Goal: Task Accomplishment & Management: Use online tool/utility

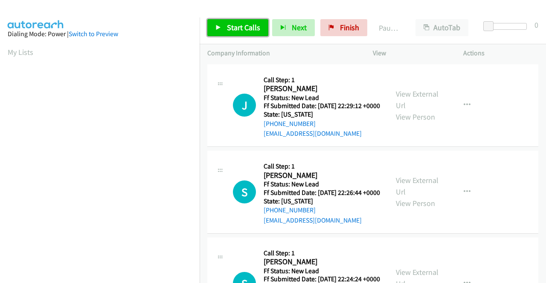
click at [251, 29] on span "Start Calls" at bounding box center [243, 28] width 33 height 10
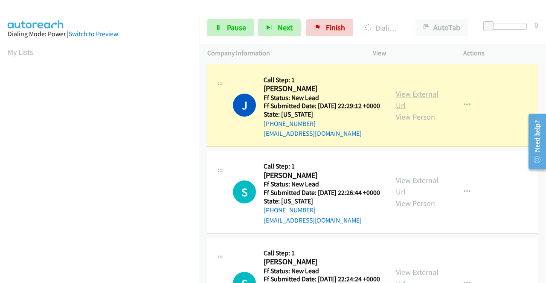
click at [416, 95] on link "View External Url" at bounding box center [417, 99] width 43 height 21
click at [0, 97] on aside "Dialing Mode: Power | Switch to Preview My Lists" at bounding box center [99, 65] width 199 height 472
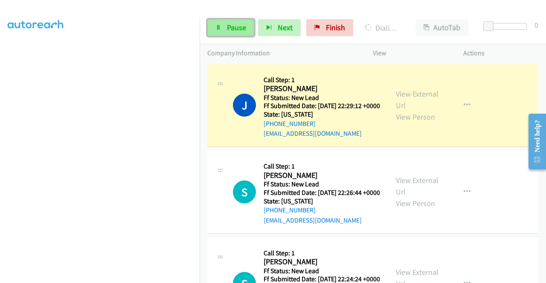
click at [224, 32] on link "Pause" at bounding box center [230, 27] width 47 height 17
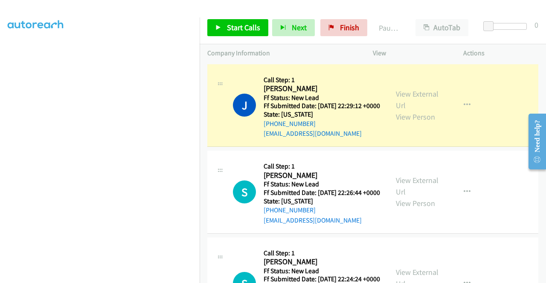
click at [200, 105] on td "J Callback Scheduled Call Step: 1 Janis De Vera America/Los_Angeles Ff Status: …" at bounding box center [372, 105] width 346 height 87
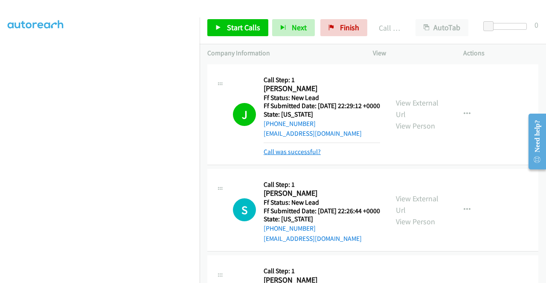
click at [292, 156] on link "Call was successful?" at bounding box center [291, 152] width 57 height 8
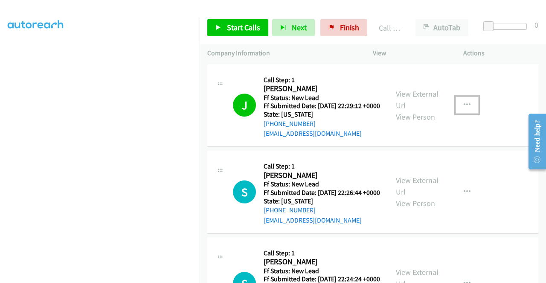
click at [455, 110] on button "button" at bounding box center [466, 105] width 23 height 17
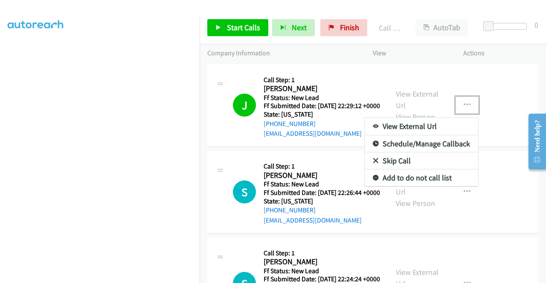
click at [430, 176] on link "Add to do not call list" at bounding box center [420, 178] width 113 height 17
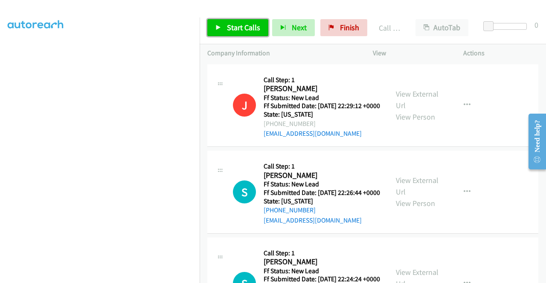
click at [256, 26] on span "Start Calls" at bounding box center [243, 28] width 33 height 10
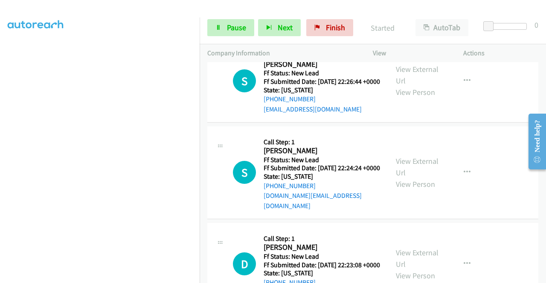
scroll to position [113, 0]
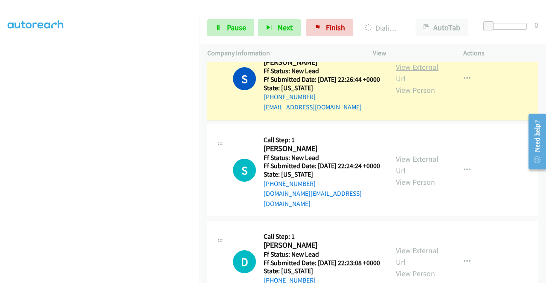
click at [407, 76] on link "View External Url" at bounding box center [417, 72] width 43 height 21
click at [0, 99] on aside "Dialing Mode: Power | Switch to Preview My Lists" at bounding box center [99, 65] width 199 height 472
click at [213, 29] on link "Pause" at bounding box center [230, 27] width 47 height 17
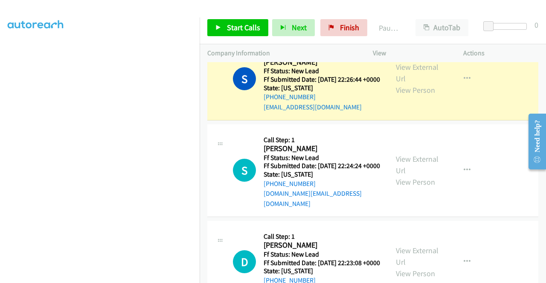
scroll to position [0, 0]
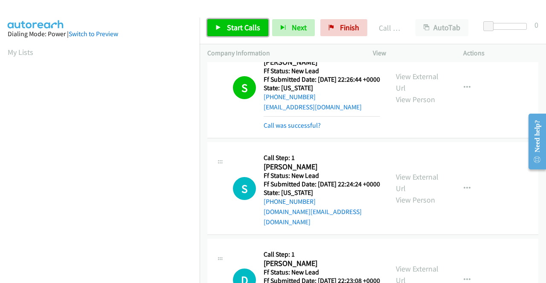
click at [240, 29] on span "Start Calls" at bounding box center [243, 28] width 33 height 10
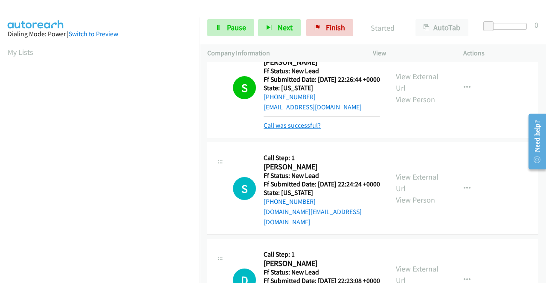
click at [287, 130] on link "Call was successful?" at bounding box center [291, 125] width 57 height 8
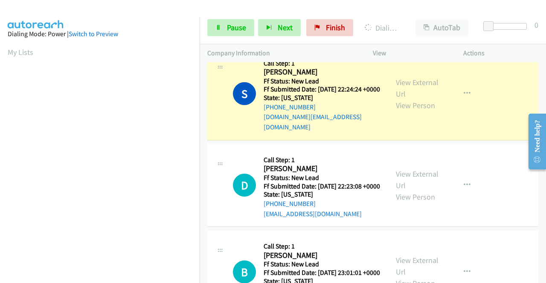
scroll to position [185, 0]
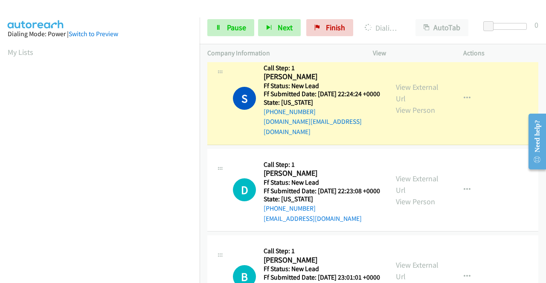
drag, startPoint x: 543, startPoint y: 176, endPoint x: 24, endPoint y: 34, distance: 538.3
click at [427, 103] on link "View External Url" at bounding box center [417, 92] width 43 height 21
click at [0, 132] on aside "Dialing Mode: Power | Switch to Preview My Lists" at bounding box center [99, 65] width 199 height 472
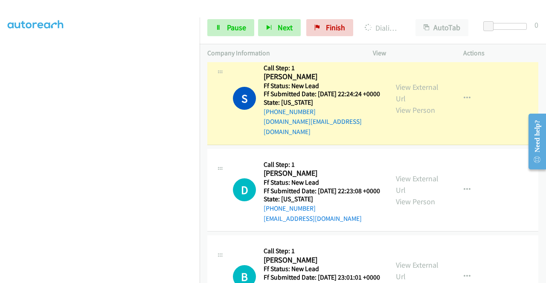
click at [219, 38] on div "Start Calls Pause Next Finish Dialing Sandra Anderson AutoTab AutoTab 0" at bounding box center [372, 28] width 346 height 33
click at [223, 28] on link "Pause" at bounding box center [230, 27] width 47 height 17
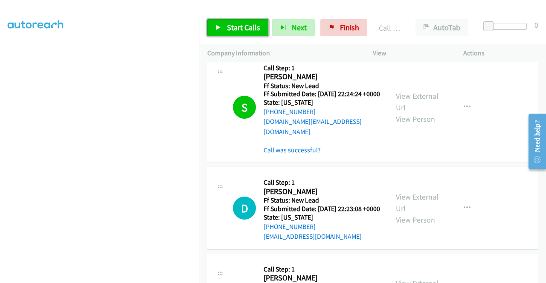
click at [229, 22] on link "Start Calls" at bounding box center [237, 27] width 61 height 17
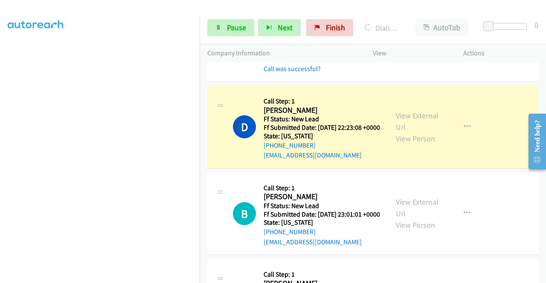
scroll to position [271, 0]
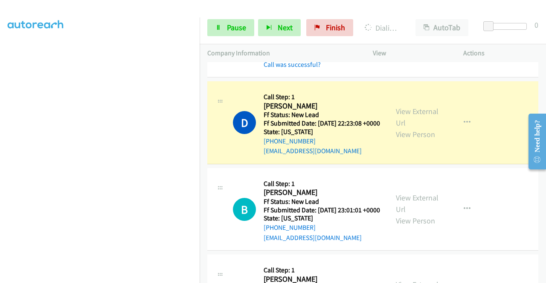
click at [410, 135] on div "View External Url View Person" at bounding box center [418, 123] width 44 height 35
click at [409, 128] on link "View External Url" at bounding box center [417, 117] width 43 height 21
click at [0, 121] on aside "Dialing Mode: Power | Switch to Preview My Lists" at bounding box center [99, 65] width 199 height 472
click at [149, 283] on aside "Dialing Mode: Power | Switch to Preview My Lists" at bounding box center [99, 65] width 199 height 472
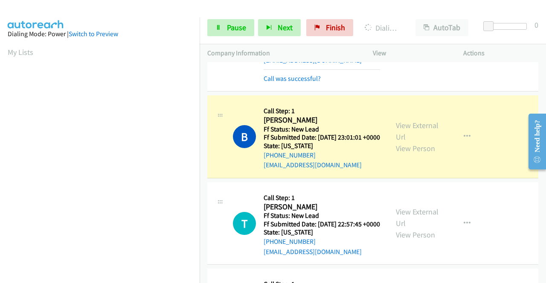
scroll to position [419, 0]
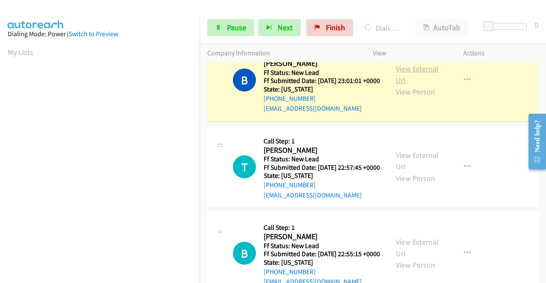
click at [401, 85] on link "View External Url" at bounding box center [417, 74] width 43 height 21
click at [230, 34] on link "Pause" at bounding box center [230, 27] width 47 height 17
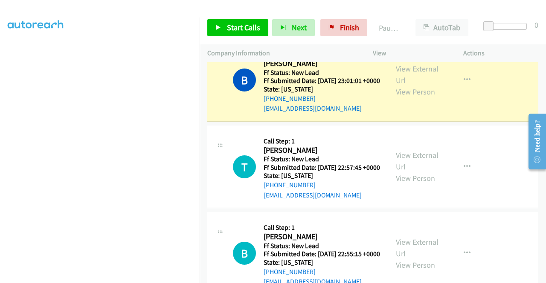
scroll to position [194, 0]
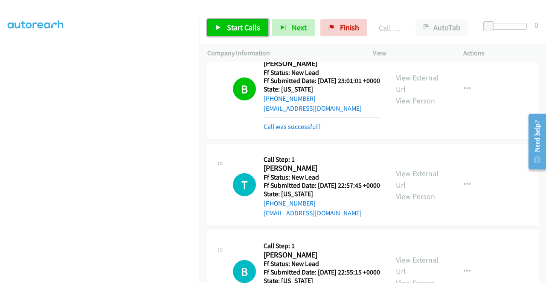
click at [264, 29] on link "Start Calls" at bounding box center [237, 27] width 61 height 17
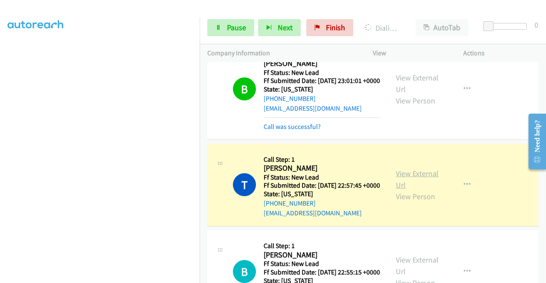
click at [408, 190] on link "View External Url" at bounding box center [417, 179] width 43 height 21
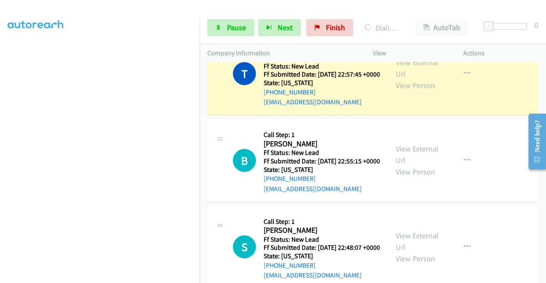
scroll to position [538, 0]
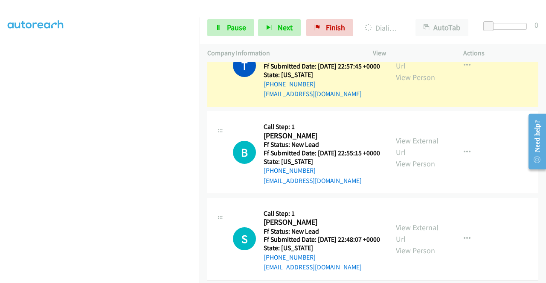
click at [0, 104] on aside "Dialing Mode: Power | Switch to Preview My Lists" at bounding box center [99, 65] width 199 height 472
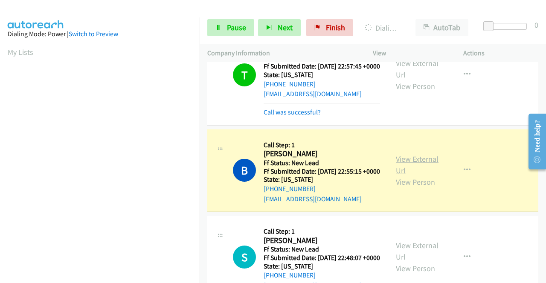
click at [421, 176] on link "View External Url" at bounding box center [417, 164] width 43 height 21
click at [0, 91] on aside "Dialing Mode: Power | Switch to Preview My Lists" at bounding box center [99, 65] width 199 height 472
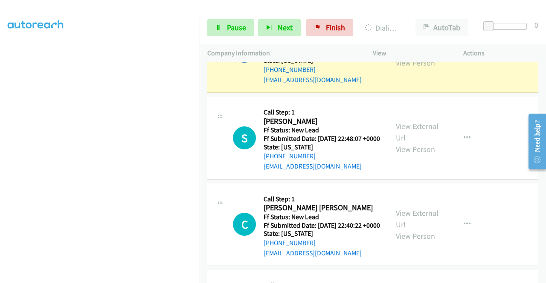
scroll to position [0, 0]
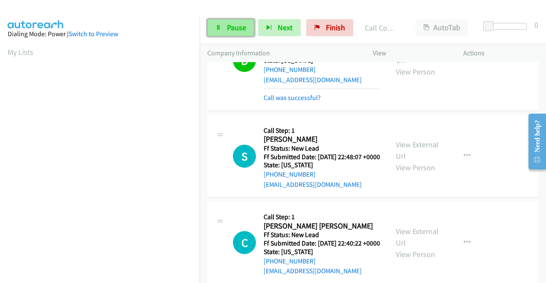
click at [242, 29] on span "Pause" at bounding box center [236, 28] width 19 height 10
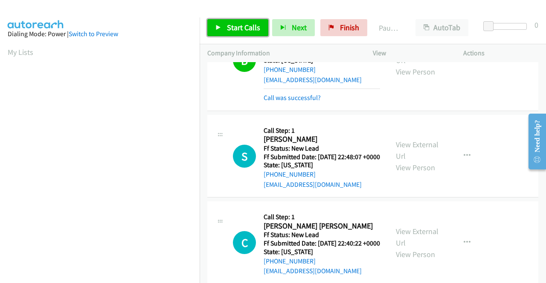
click at [242, 29] on span "Start Calls" at bounding box center [243, 28] width 33 height 10
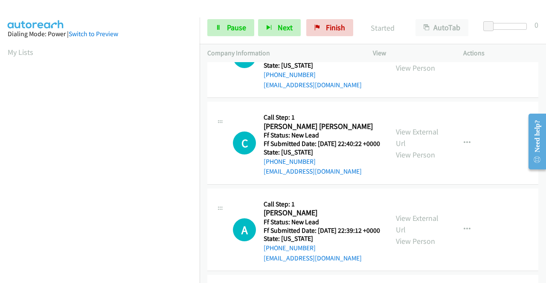
scroll to position [765, 0]
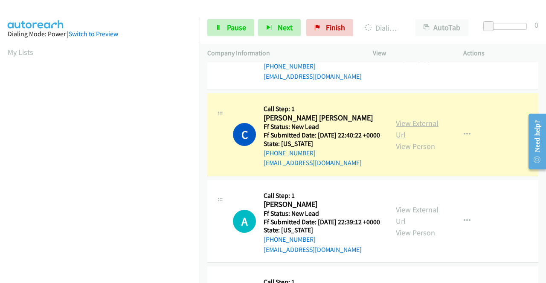
click at [414, 140] on link "View External Url" at bounding box center [417, 128] width 43 height 21
click at [201, 92] on td "S Callback Scheduled Call Step: 1 Stephanie Stevens America/New_York Ff Status:…" at bounding box center [372, 48] width 346 height 87
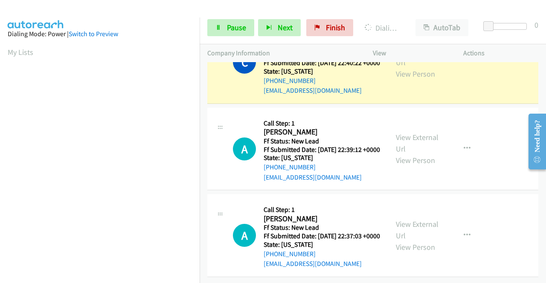
scroll to position [194, 0]
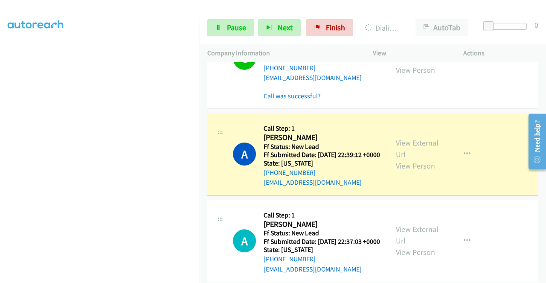
click at [404, 172] on div "View External Url View Person" at bounding box center [418, 154] width 44 height 35
click at [403, 159] on link "View External Url" at bounding box center [417, 148] width 43 height 21
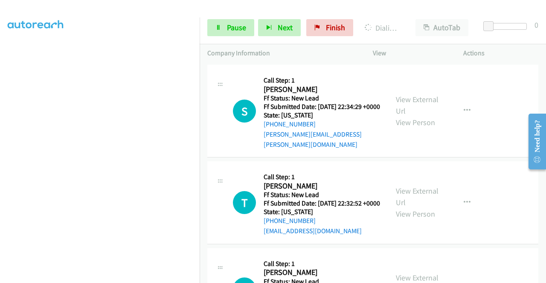
scroll to position [1083, 0]
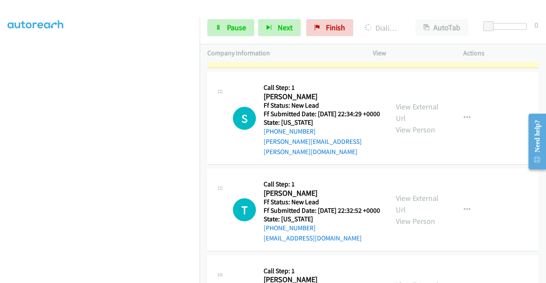
click at [414, 32] on link "View External Url" at bounding box center [417, 20] width 43 height 21
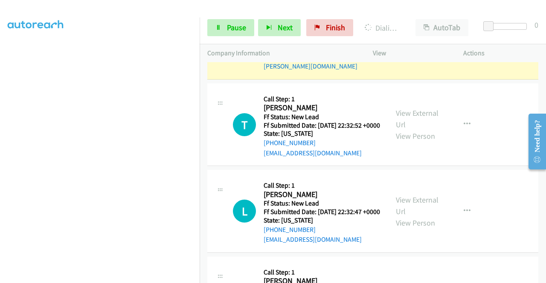
scroll to position [1197, 0]
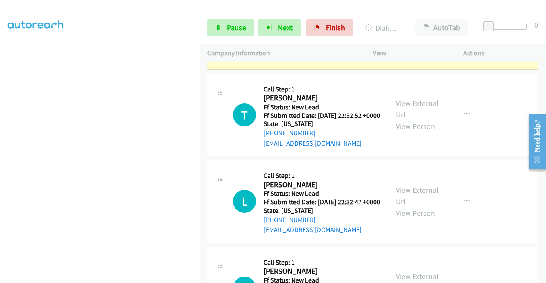
click at [423, 28] on link "View External Url" at bounding box center [417, 17] width 43 height 21
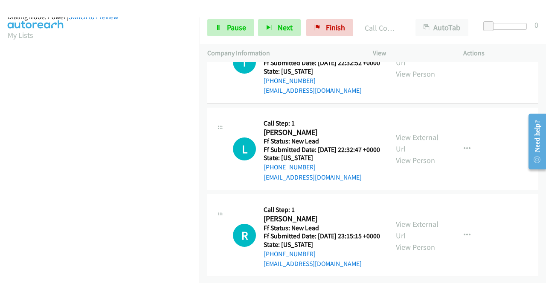
scroll to position [194, 0]
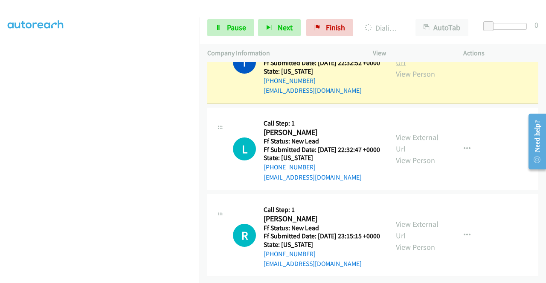
click at [400, 67] on link "View External Url" at bounding box center [417, 56] width 43 height 21
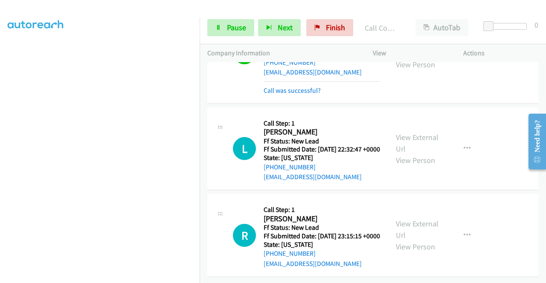
scroll to position [1395, 0]
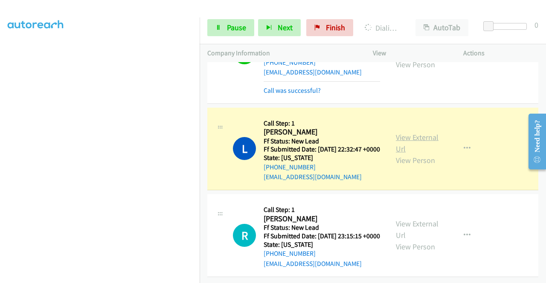
click at [415, 133] on link "View External Url" at bounding box center [417, 143] width 43 height 21
click at [225, 28] on link "Pause" at bounding box center [230, 27] width 47 height 17
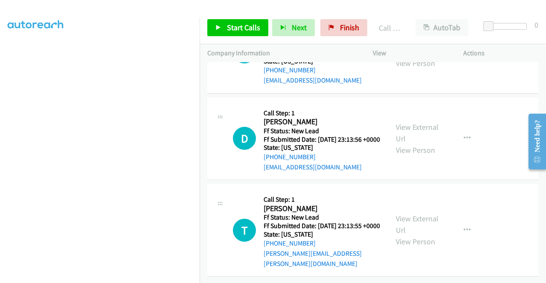
scroll to position [1657, 0]
click at [225, 19] on div "Start Calls Pause Next Finish Call Completed AutoTab AutoTab 0" at bounding box center [372, 28] width 346 height 33
click at [223, 28] on link "Start Calls" at bounding box center [237, 27] width 61 height 17
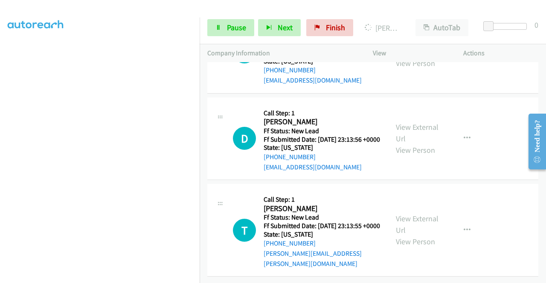
click at [539, 255] on td "T Callback Scheduled Call Step: 1 Tressie Morgan America/Los_Angeles Ff Status:…" at bounding box center [372, 230] width 346 height 97
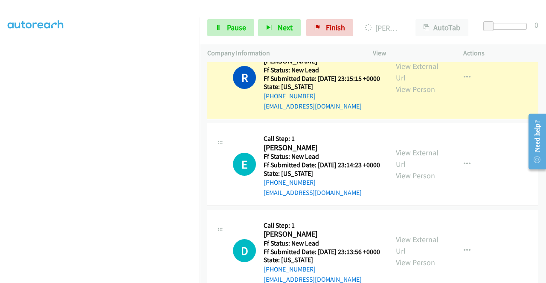
scroll to position [1459, 0]
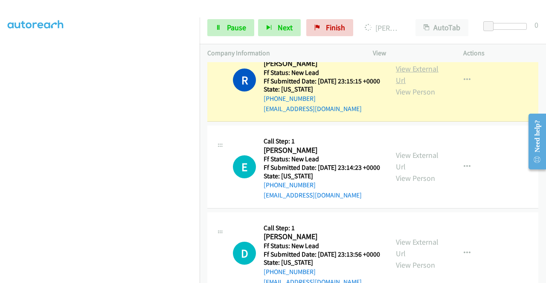
click at [407, 85] on link "View External Url" at bounding box center [417, 74] width 43 height 21
click at [0, 142] on aside "Dialing Mode: Power | Switch to Preview My Lists" at bounding box center [99, 65] width 199 height 472
click at [219, 35] on link "Pause" at bounding box center [230, 27] width 47 height 17
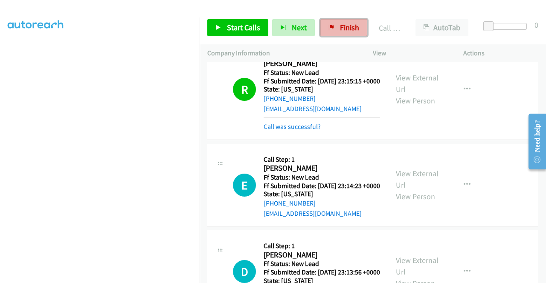
click at [345, 30] on span "Finish" at bounding box center [349, 28] width 19 height 10
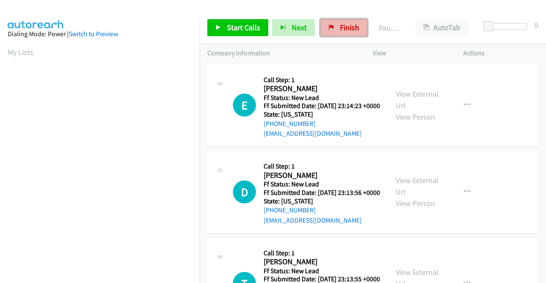
click at [346, 30] on span "Finish" at bounding box center [349, 28] width 19 height 10
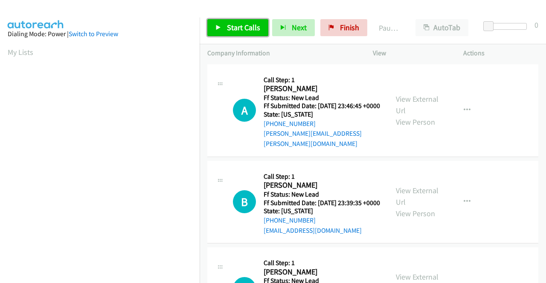
click at [233, 32] on link "Start Calls" at bounding box center [237, 27] width 61 height 17
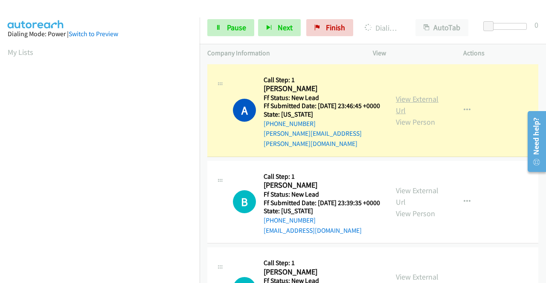
click at [407, 94] on link "View External Url" at bounding box center [417, 104] width 43 height 21
click at [0, 99] on aside "Dialing Mode: Power | Switch to Preview My Lists" at bounding box center [99, 65] width 199 height 472
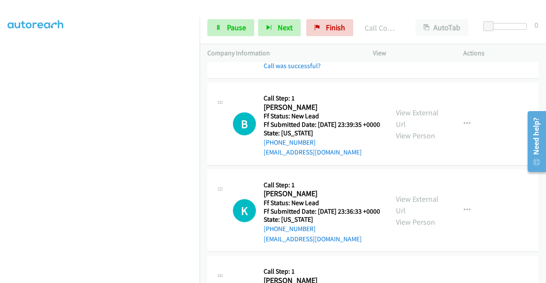
scroll to position [114, 0]
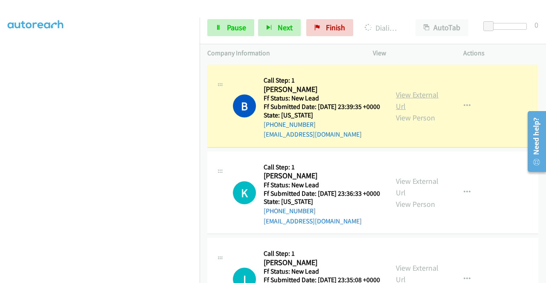
click at [400, 94] on link "View External Url" at bounding box center [417, 100] width 43 height 21
click at [139, 277] on section at bounding box center [100, 81] width 184 height 408
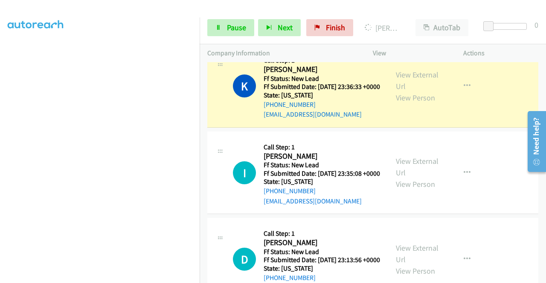
scroll to position [240, 0]
click at [396, 82] on link "View External Url" at bounding box center [417, 79] width 43 height 21
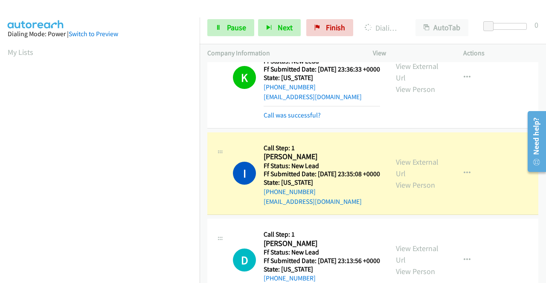
scroll to position [296, 0]
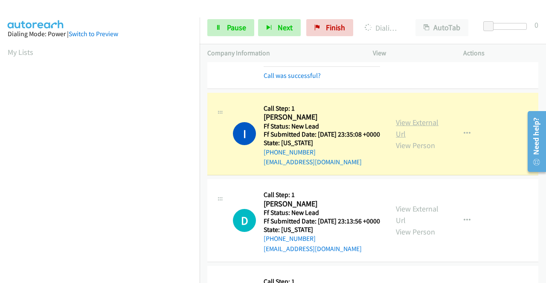
click at [403, 136] on link "View External Url" at bounding box center [417, 128] width 43 height 21
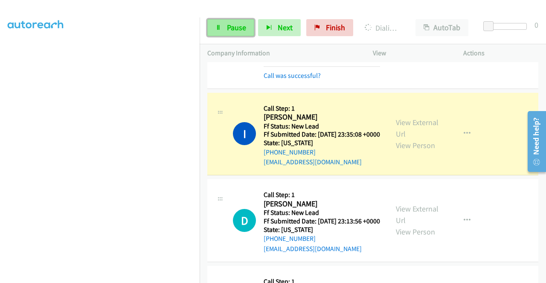
click at [219, 24] on link "Pause" at bounding box center [230, 27] width 47 height 17
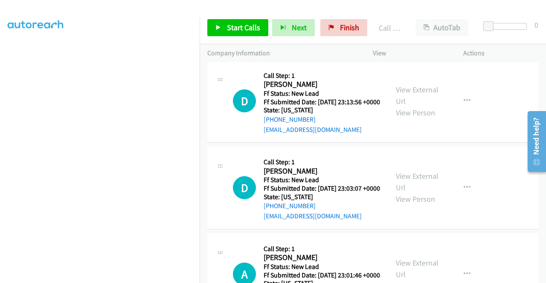
scroll to position [438, 0]
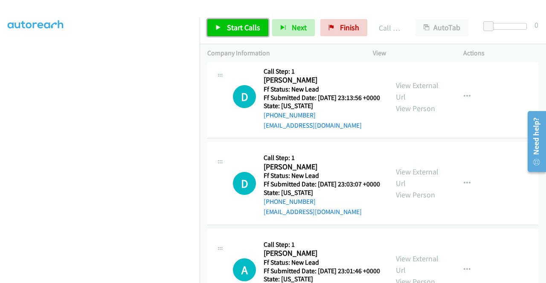
click at [246, 29] on span "Start Calls" at bounding box center [243, 28] width 33 height 10
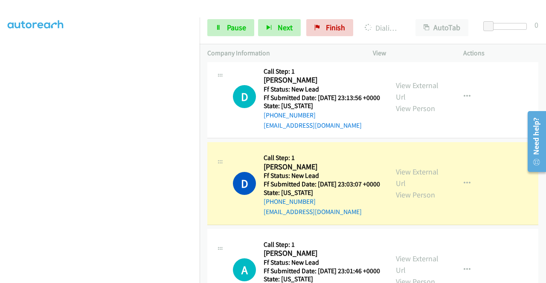
click at [424, 201] on div "View External Url View Person" at bounding box center [418, 183] width 44 height 35
click at [405, 199] on div "View External Url View Person View External Url Email Schedule/Manage Callback …" at bounding box center [437, 183] width 98 height 67
click at [397, 188] on link "View External Url" at bounding box center [417, 177] width 43 height 21
click at [0, 84] on aside "Dialing Mode: Power | Switch to Preview My Lists" at bounding box center [99, 65] width 199 height 472
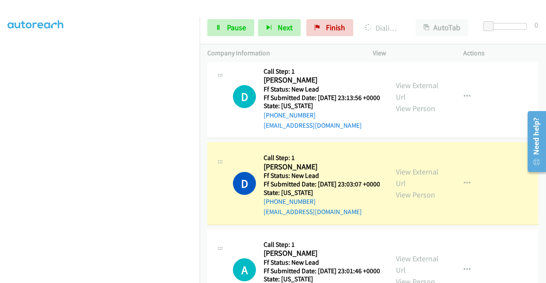
click at [199, 120] on nav "Dialing Mode: Power | Switch to Preview My Lists" at bounding box center [100, 158] width 200 height 283
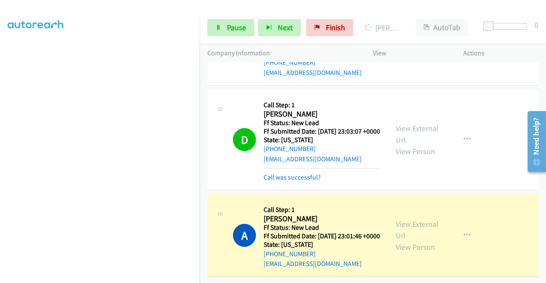
scroll to position [544, 0]
click at [419, 219] on link "View External Url" at bounding box center [417, 229] width 43 height 21
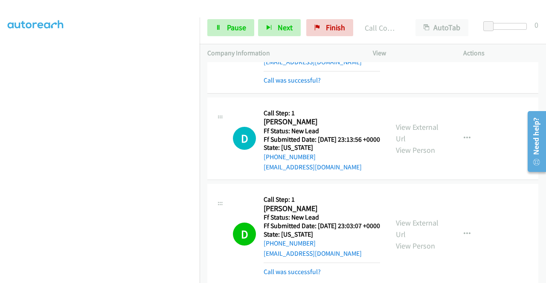
scroll to position [387, 0]
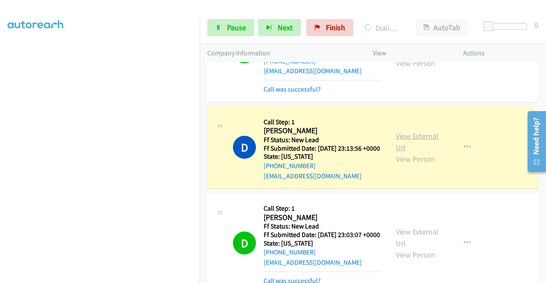
click at [399, 153] on link "View External Url" at bounding box center [417, 141] width 43 height 21
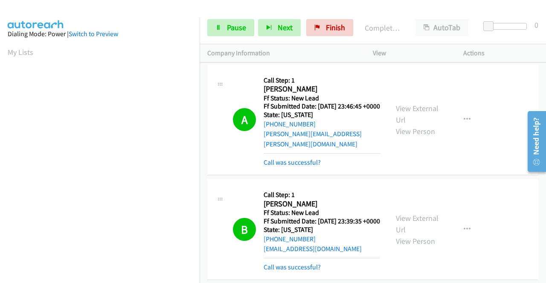
scroll to position [0, 0]
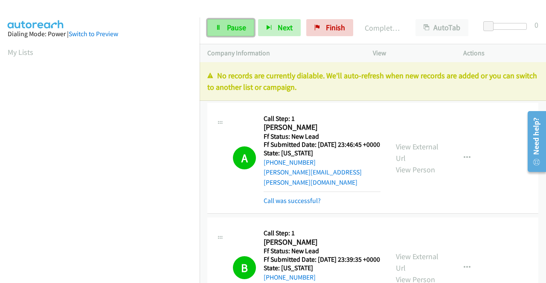
click at [236, 28] on span "Pause" at bounding box center [236, 28] width 19 height 10
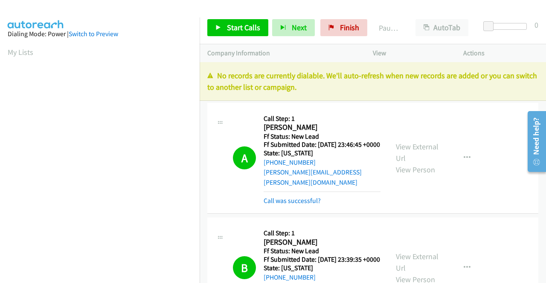
click at [456, 79] on p "No records are currently dialable. We'll auto-refresh when new records are adde…" at bounding box center [372, 81] width 331 height 23
click at [349, 32] on span "Finish" at bounding box center [349, 28] width 19 height 10
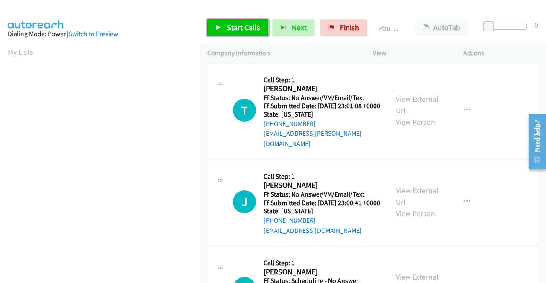
click at [240, 22] on link "Start Calls" at bounding box center [237, 27] width 61 height 17
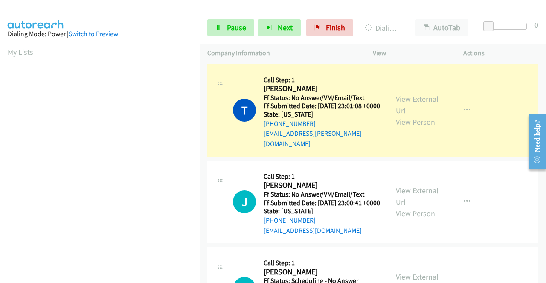
scroll to position [194, 0]
click at [398, 105] on link "View External Url" at bounding box center [417, 104] width 43 height 21
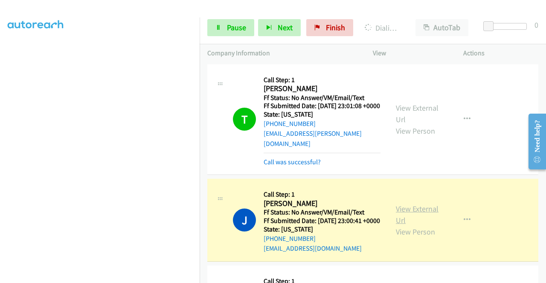
click at [401, 212] on link "View External Url" at bounding box center [417, 214] width 43 height 21
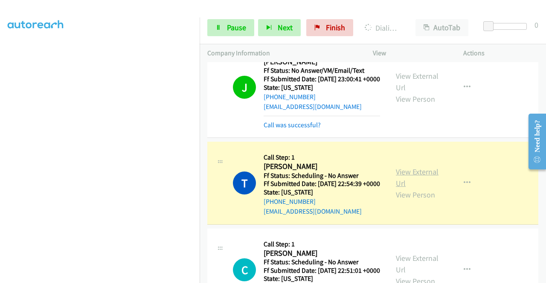
click at [410, 179] on link "View External Url" at bounding box center [417, 177] width 43 height 21
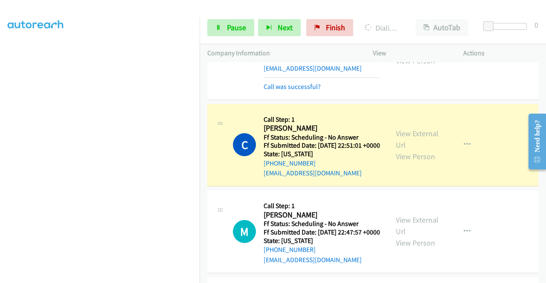
scroll to position [301, 0]
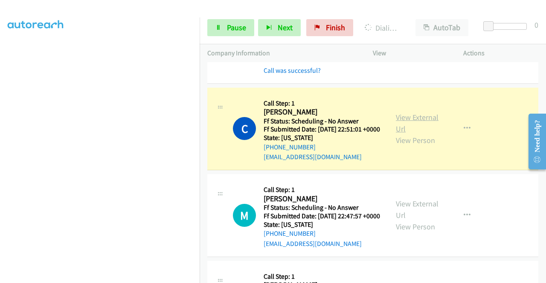
click at [419, 134] on link "View External Url" at bounding box center [417, 123] width 43 height 21
click at [223, 26] on link "Pause" at bounding box center [230, 27] width 47 height 17
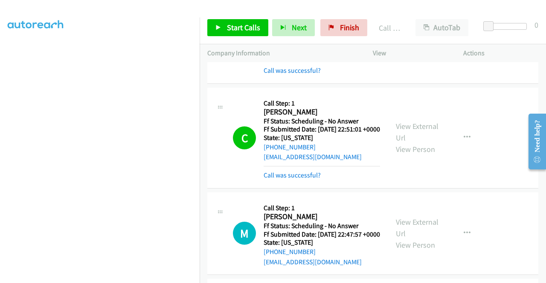
click at [543, 277] on div "+1 415-964-1034 Call failed - Please reload the list and try again The Callbar …" at bounding box center [372, 172] width 346 height 221
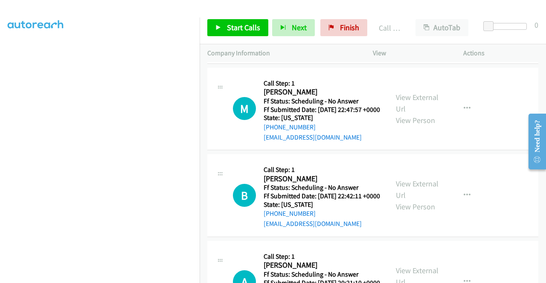
scroll to position [460, 0]
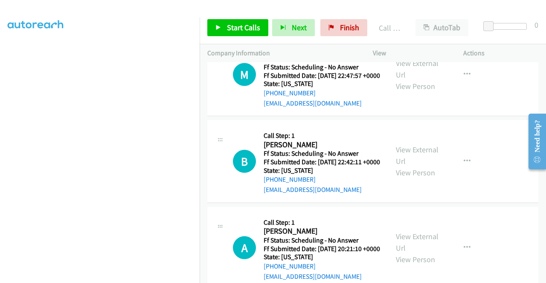
click at [222, 37] on div "Start Calls Pause Next Finish Call Completed AutoTab AutoTab 0" at bounding box center [372, 28] width 346 height 33
click at [238, 26] on span "Start Calls" at bounding box center [243, 28] width 33 height 10
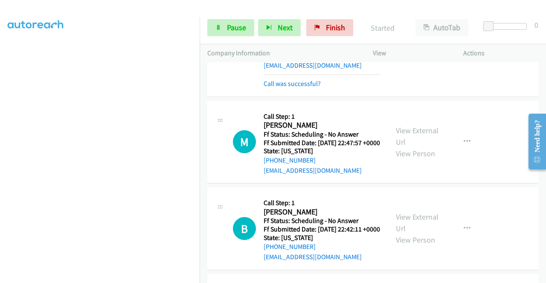
scroll to position [415, 0]
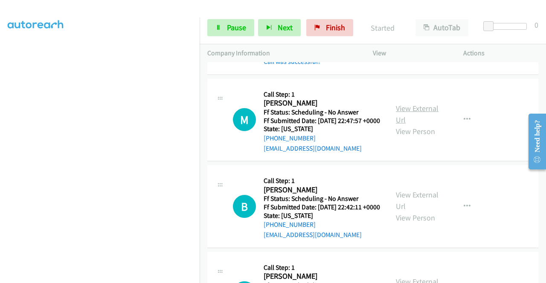
click at [406, 125] on link "View External Url" at bounding box center [417, 114] width 43 height 21
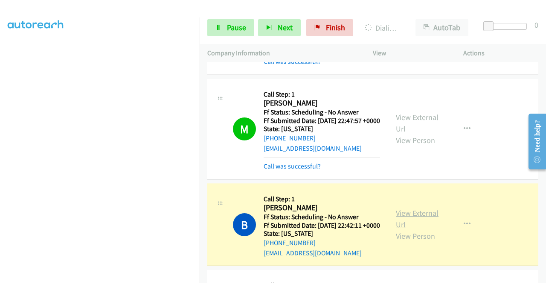
click at [411, 230] on link "View External Url" at bounding box center [417, 218] width 43 height 21
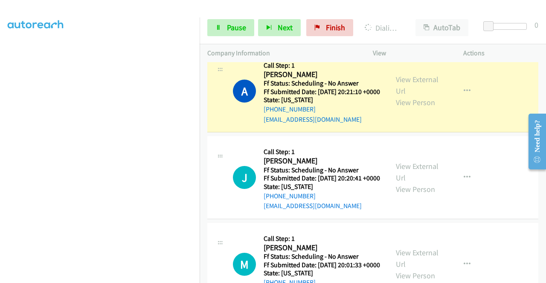
scroll to position [688, 0]
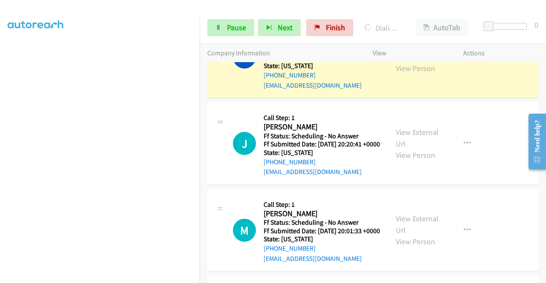
click at [404, 62] on link "View External Url" at bounding box center [417, 50] width 43 height 21
click at [228, 23] on span "Pause" at bounding box center [236, 28] width 19 height 10
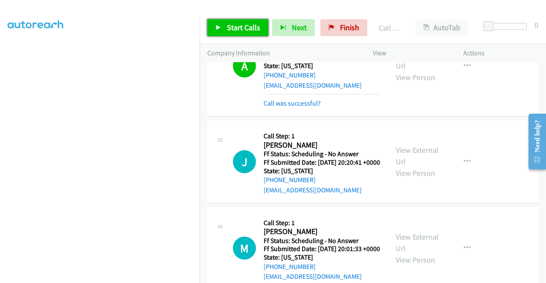
click at [244, 34] on link "Start Calls" at bounding box center [237, 27] width 61 height 17
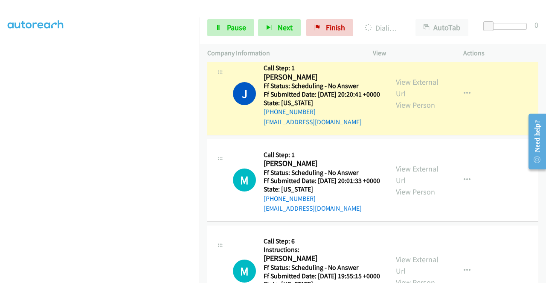
scroll to position [773, 0]
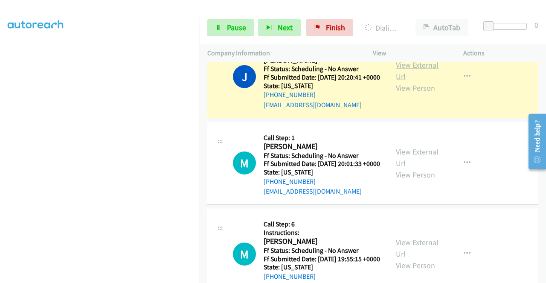
click at [409, 81] on link "View External Url" at bounding box center [417, 70] width 43 height 21
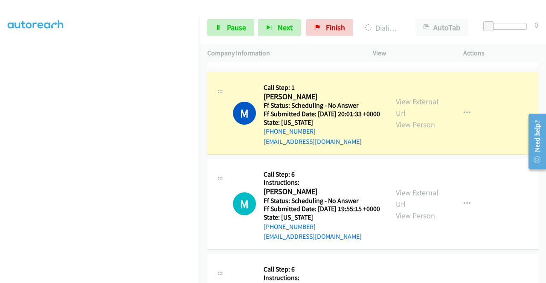
scroll to position [858, 0]
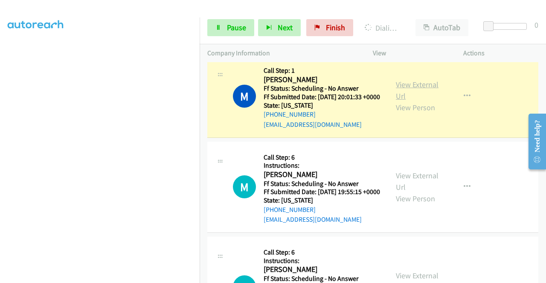
click at [408, 101] on link "View External Url" at bounding box center [417, 90] width 43 height 21
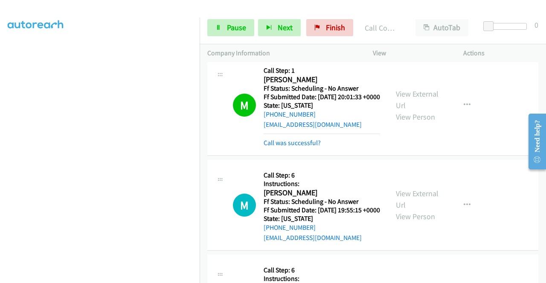
click at [540, 277] on div "+1 415-964-1034 Call failed - Please reload the list and try again The Callbar …" at bounding box center [372, 172] width 346 height 221
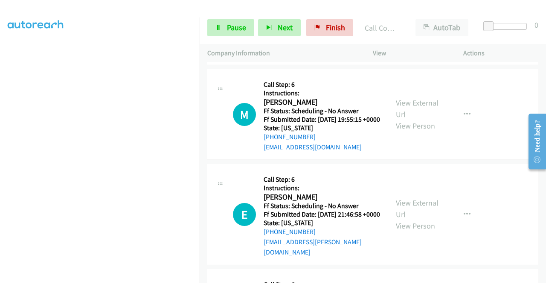
scroll to position [989, 0]
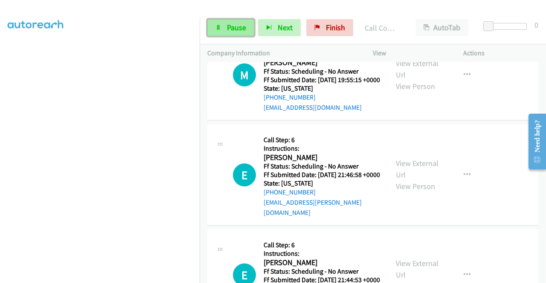
click at [240, 25] on span "Pause" at bounding box center [236, 28] width 19 height 10
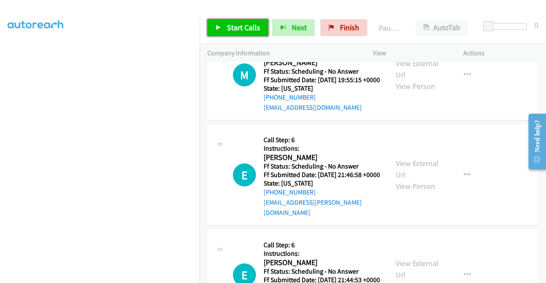
click at [240, 25] on span "Start Calls" at bounding box center [243, 28] width 33 height 10
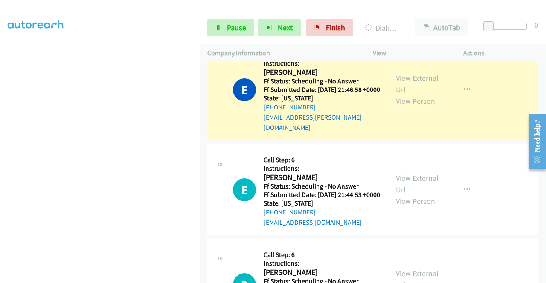
scroll to position [1091, 0]
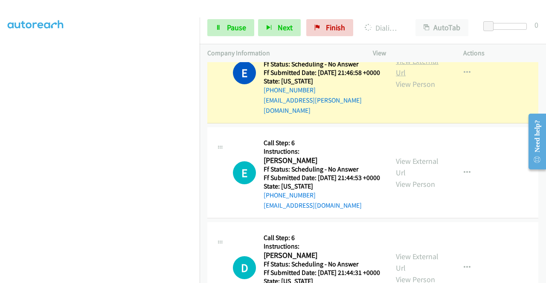
click at [409, 78] on link "View External Url" at bounding box center [417, 66] width 43 height 21
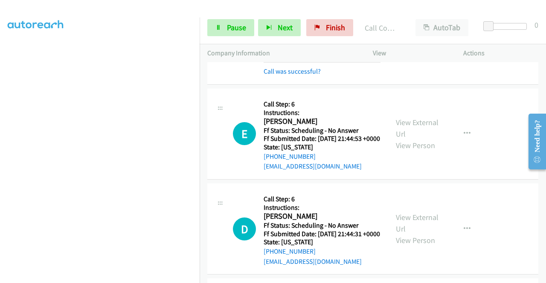
scroll to position [1188, 0]
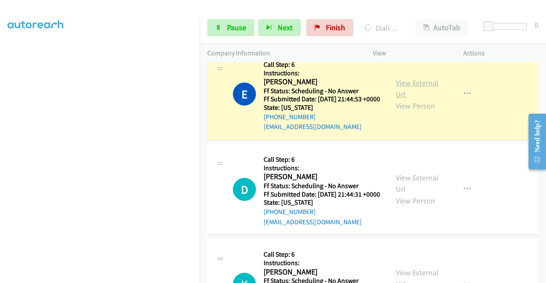
click at [416, 99] on link "View External Url" at bounding box center [417, 88] width 43 height 21
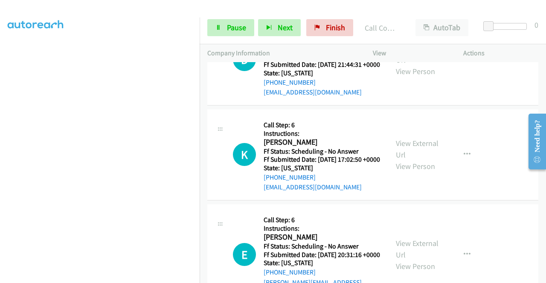
scroll to position [1364, 0]
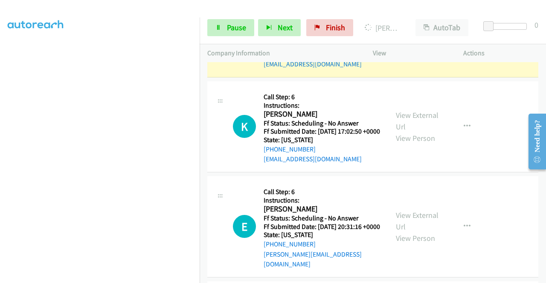
click at [397, 37] on link "View External Url" at bounding box center [417, 25] width 43 height 21
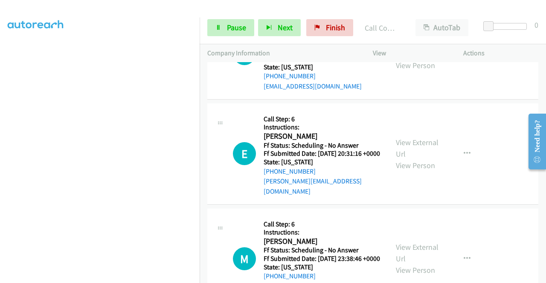
scroll to position [1483, 0]
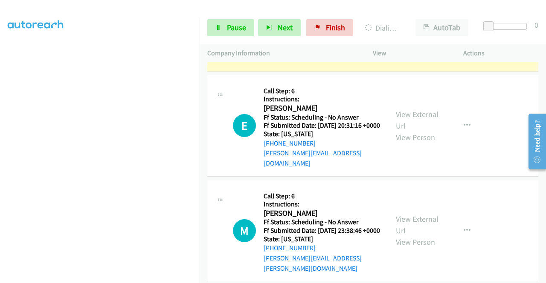
click at [408, 31] on link "View External Url" at bounding box center [417, 19] width 43 height 21
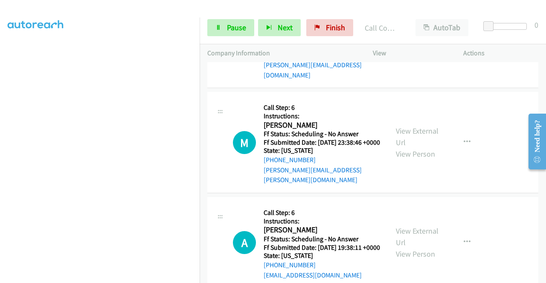
scroll to position [1597, 0]
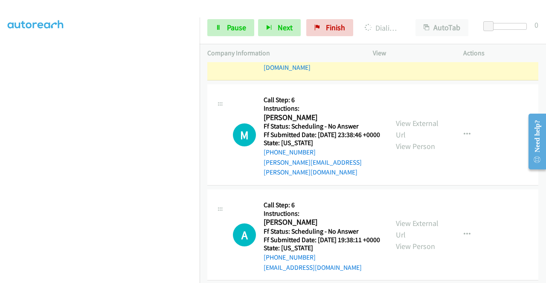
click at [396, 35] on link "View External Url" at bounding box center [417, 23] width 43 height 21
click at [233, 34] on link "Pause" at bounding box center [230, 27] width 47 height 17
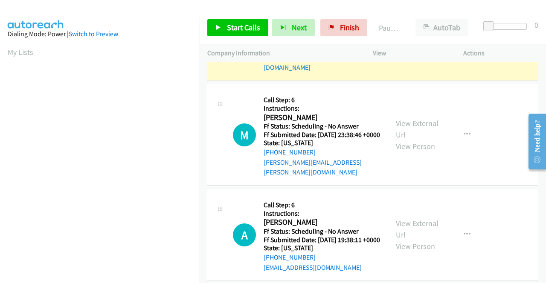
scroll to position [194, 0]
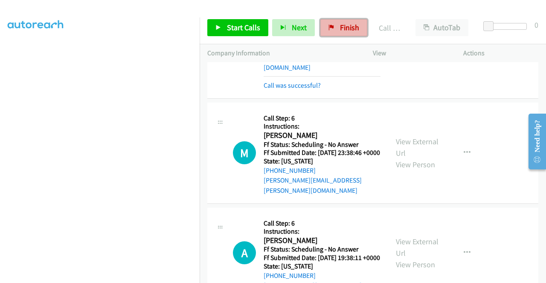
click at [342, 25] on span "Finish" at bounding box center [349, 28] width 19 height 10
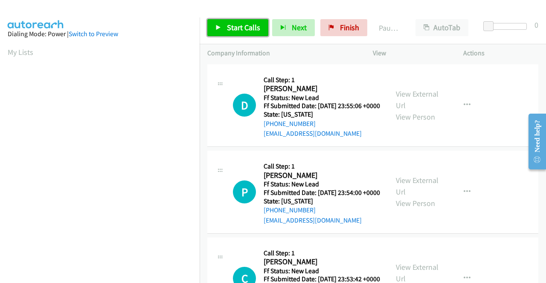
click at [244, 27] on span "Start Calls" at bounding box center [243, 28] width 33 height 10
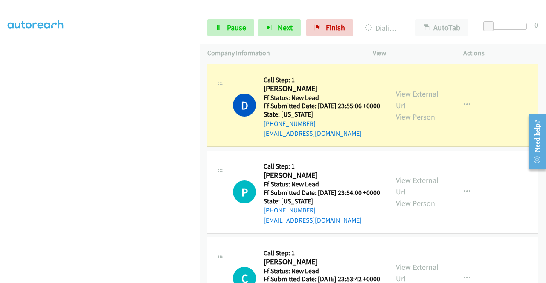
scroll to position [165, 0]
click at [416, 99] on link "View External Url" at bounding box center [417, 99] width 43 height 21
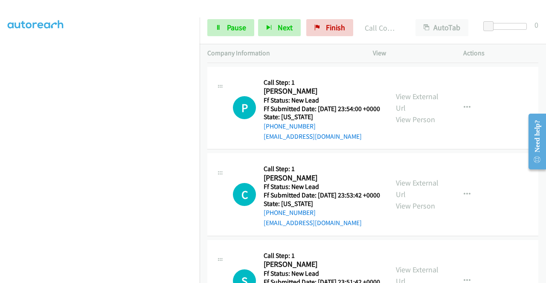
scroll to position [119, 0]
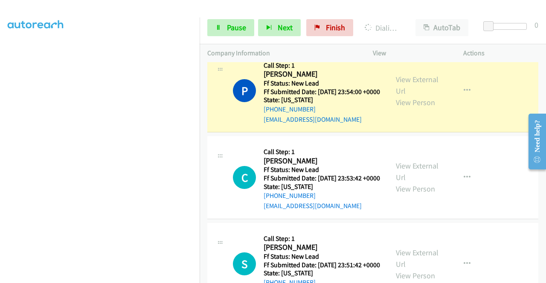
click at [403, 85] on div "View External Url View Person View External Url Email Schedule/Manage Callback …" at bounding box center [437, 91] width 98 height 67
click at [401, 91] on link "View External Url" at bounding box center [417, 85] width 43 height 21
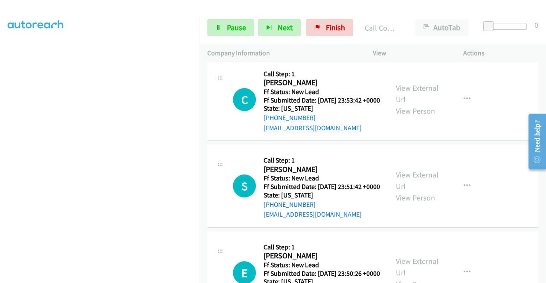
scroll to position [233, 0]
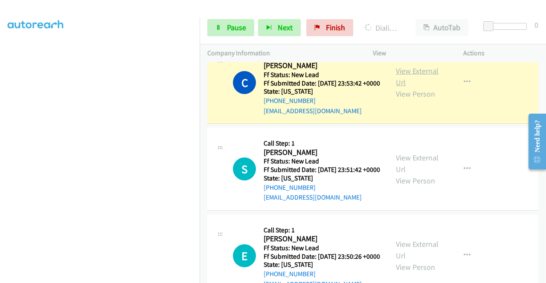
click at [417, 87] on link "View External Url" at bounding box center [417, 76] width 43 height 21
click at [245, 27] on span "Pause" at bounding box center [236, 28] width 19 height 10
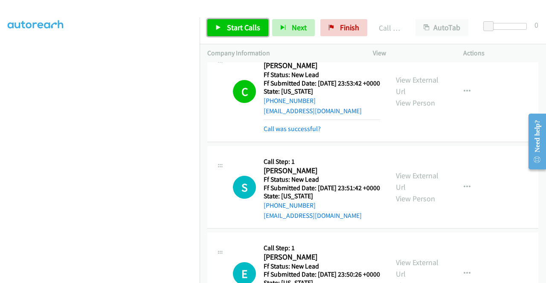
click at [254, 35] on link "Start Calls" at bounding box center [237, 27] width 61 height 17
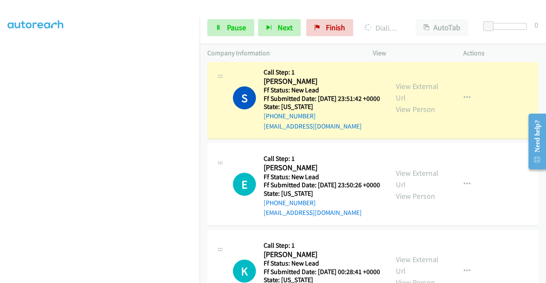
scroll to position [321, 0]
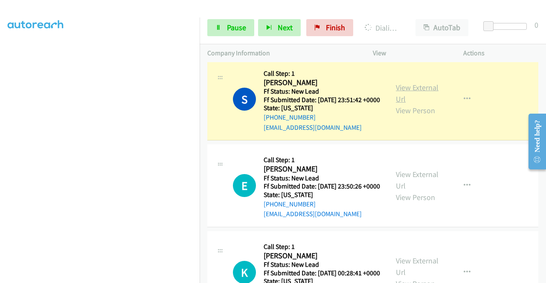
click at [419, 104] on link "View External Url" at bounding box center [417, 93] width 43 height 21
click at [0, 89] on aside "Dialing Mode: Power | Switch to Preview My Lists" at bounding box center [99, 65] width 199 height 472
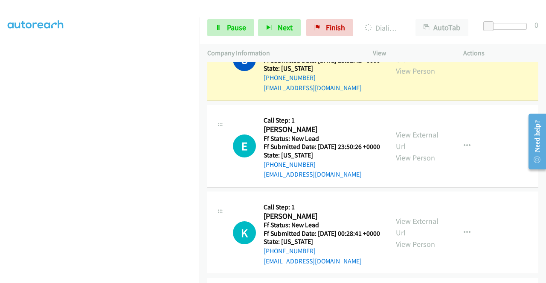
scroll to position [194, 0]
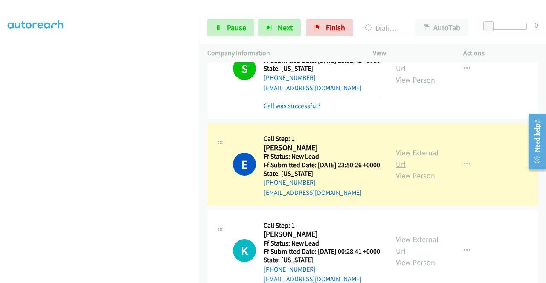
click at [400, 169] on link "View External Url" at bounding box center [417, 158] width 43 height 21
click at [214, 30] on link "Pause" at bounding box center [230, 27] width 47 height 17
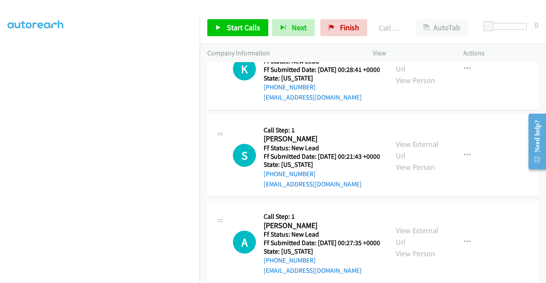
scroll to position [562, 0]
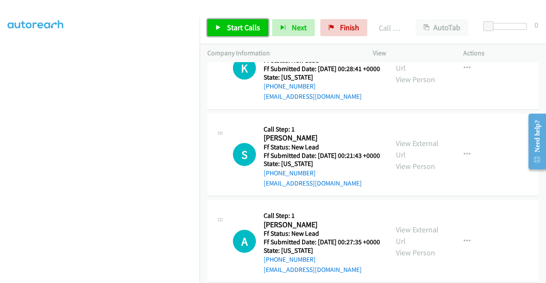
click at [251, 30] on span "Start Calls" at bounding box center [243, 28] width 33 height 10
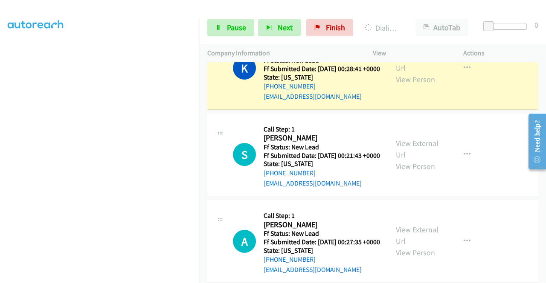
click at [402, 85] on div "View External Url View Person" at bounding box center [418, 68] width 44 height 35
click at [401, 73] on link "View External Url" at bounding box center [417, 62] width 43 height 21
click at [0, 95] on aside "Dialing Mode: Power | Switch to Preview My Lists" at bounding box center [99, 65] width 199 height 472
click at [232, 27] on span "Pause" at bounding box center [236, 28] width 19 height 10
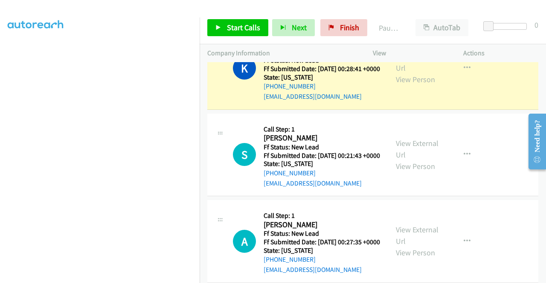
click at [0, 73] on aside "Dialing Mode: Power | Switch to Preview My Lists" at bounding box center [99, 65] width 199 height 472
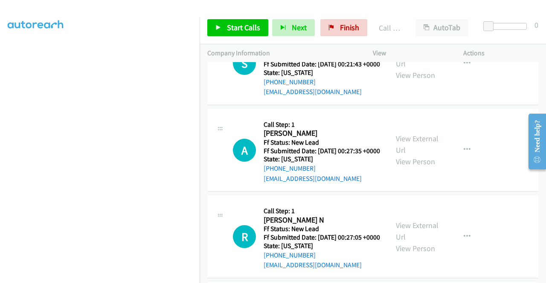
scroll to position [679, 0]
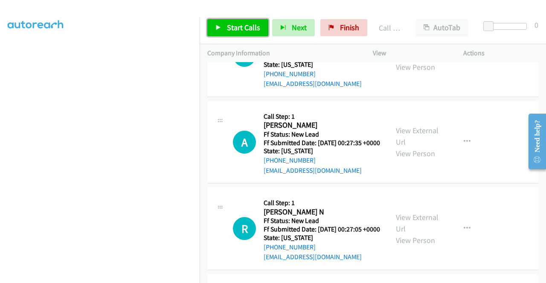
click at [233, 24] on span "Start Calls" at bounding box center [243, 28] width 33 height 10
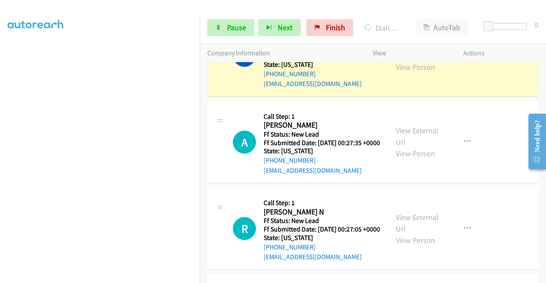
click at [400, 61] on link "View External Url" at bounding box center [417, 49] width 43 height 21
click at [0, 120] on aside "Dialing Mode: Power | Switch to Preview My Lists" at bounding box center [99, 65] width 199 height 472
click at [200, 49] on div "Company Information" at bounding box center [281, 53] width 165 height 18
click at [199, 46] on nav "Dialing Mode: Power | Switch to Preview My Lists" at bounding box center [100, 158] width 200 height 283
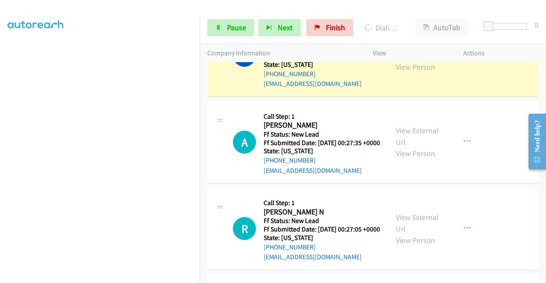
scroll to position [0, 0]
click at [211, 37] on div "Start Calls Pause Next Finish Dialing [PERSON_NAME] AutoTab AutoTab 0" at bounding box center [372, 28] width 346 height 33
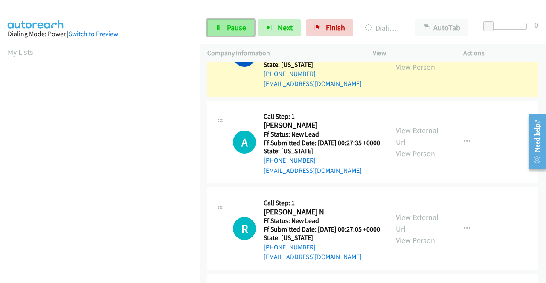
click at [224, 31] on link "Pause" at bounding box center [230, 27] width 47 height 17
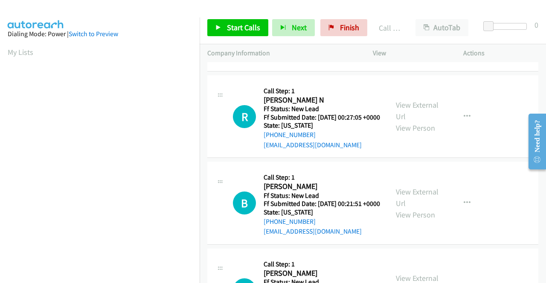
scroll to position [805, 0]
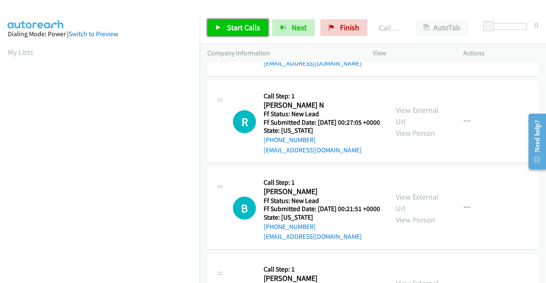
click at [223, 21] on link "Start Calls" at bounding box center [237, 27] width 61 height 17
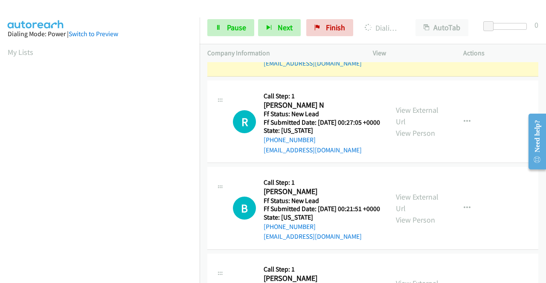
click at [413, 40] on link "View External Url" at bounding box center [417, 29] width 43 height 21
click at [0, 88] on aside "Dialing Mode: Power | Switch to Preview My Lists" at bounding box center [99, 65] width 199 height 472
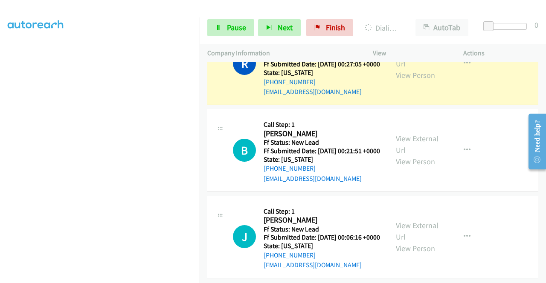
scroll to position [884, 0]
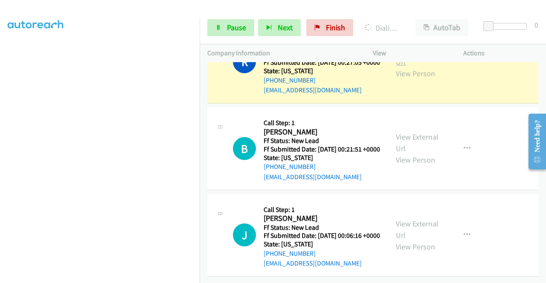
click at [433, 67] on link "View External Url" at bounding box center [417, 56] width 43 height 21
click at [199, 104] on nav "Dialing Mode: Power | Switch to Preview My Lists" at bounding box center [100, 158] width 200 height 283
click at [400, 79] on div "View External Url View Person" at bounding box center [418, 62] width 44 height 35
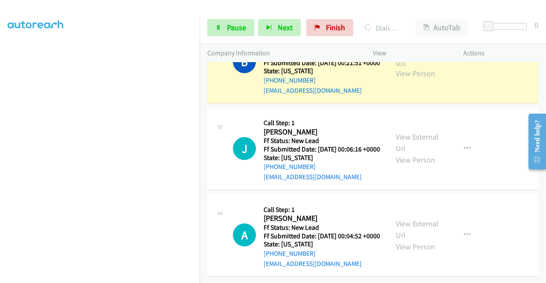
click at [396, 67] on link "View External Url" at bounding box center [417, 56] width 43 height 21
click at [0, 113] on aside "Dialing Mode: Power | Switch to Preview My Lists" at bounding box center [99, 77] width 199 height 472
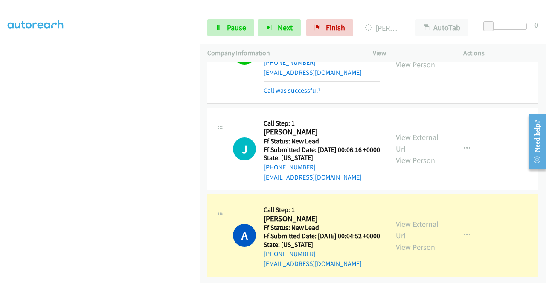
scroll to position [1109, 0]
click at [398, 219] on link "View External Url" at bounding box center [417, 229] width 43 height 21
click at [233, 34] on link "Pause" at bounding box center [230, 27] width 47 height 17
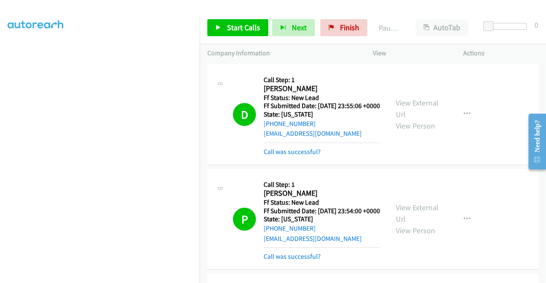
scroll to position [0, 0]
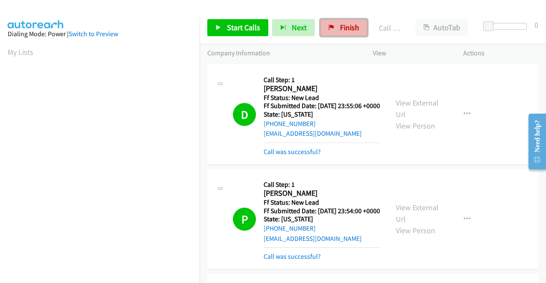
click at [336, 26] on link "Finish" at bounding box center [343, 27] width 47 height 17
